Goal: Task Accomplishment & Management: Manage account settings

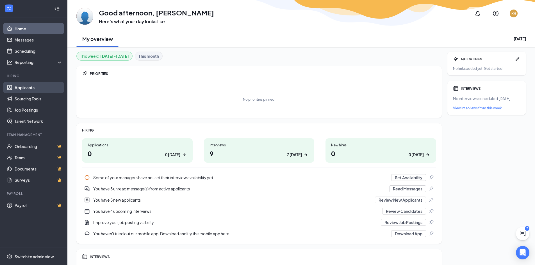
click at [28, 88] on link "Applicants" at bounding box center [39, 87] width 48 height 11
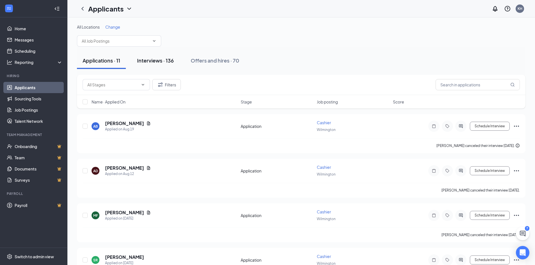
click at [152, 62] on div "Interviews · 136" at bounding box center [155, 60] width 37 height 7
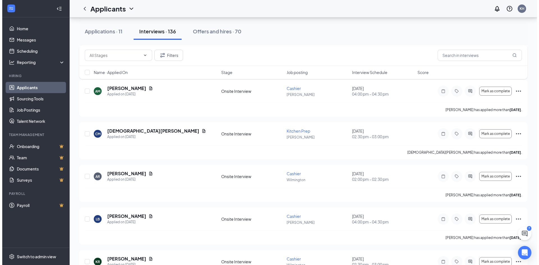
scroll to position [477, 0]
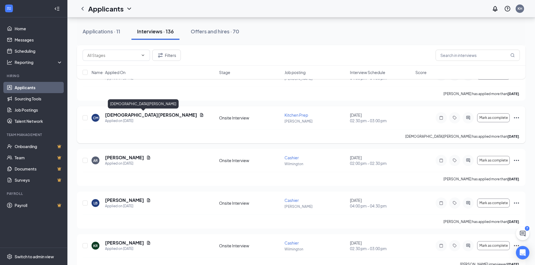
click at [120, 115] on h5 "[DEMOGRAPHIC_DATA][PERSON_NAME]" at bounding box center [151, 115] width 92 height 6
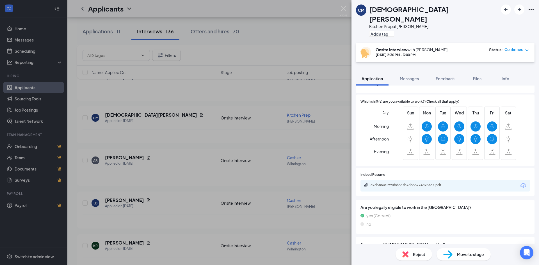
scroll to position [421, 0]
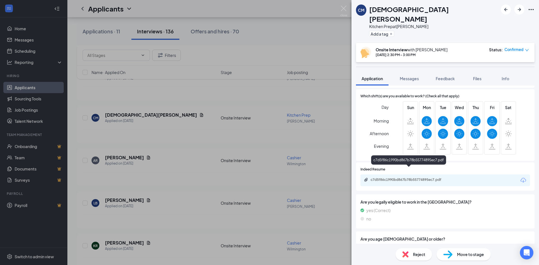
click at [401, 178] on div "c7d5f86c1990bd867b78b55774895ec7.pdf" at bounding box center [410, 180] width 79 height 4
